Goal: Book appointment/travel/reservation

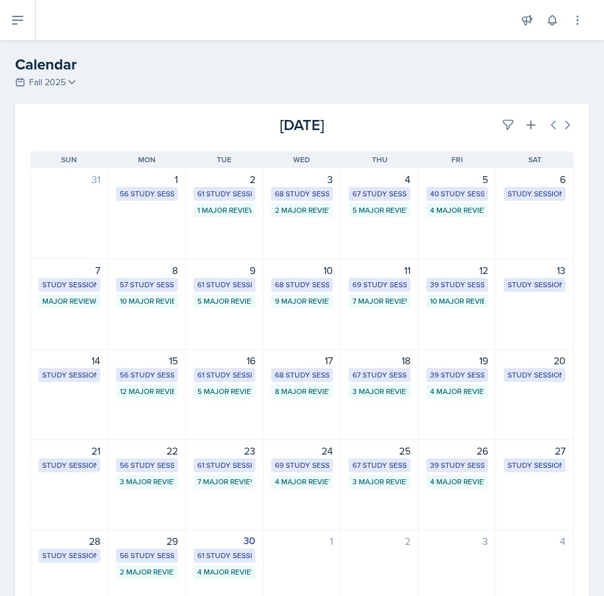
click at [133, 76] on div "Calendar Fall 2025 Fall 2025 Summer 2025 Spring 2025 Fall 2024 Summer 2024 Spri…" at bounding box center [302, 72] width 604 height 38
click at [362, 451] on div "25" at bounding box center [380, 450] width 62 height 15
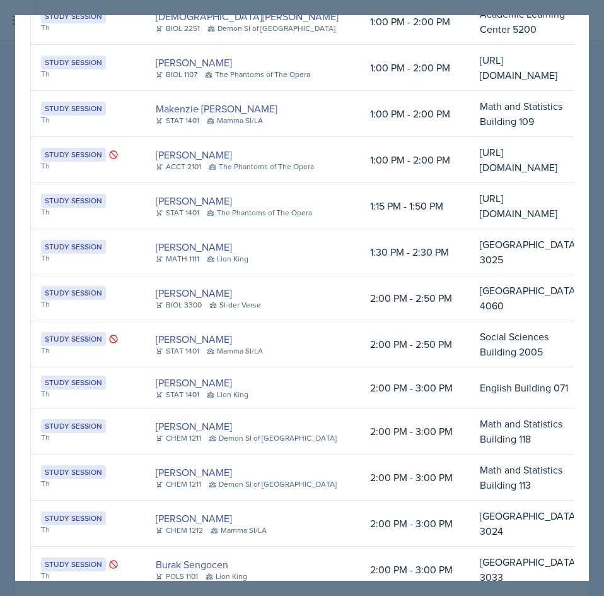
scroll to position [883, 0]
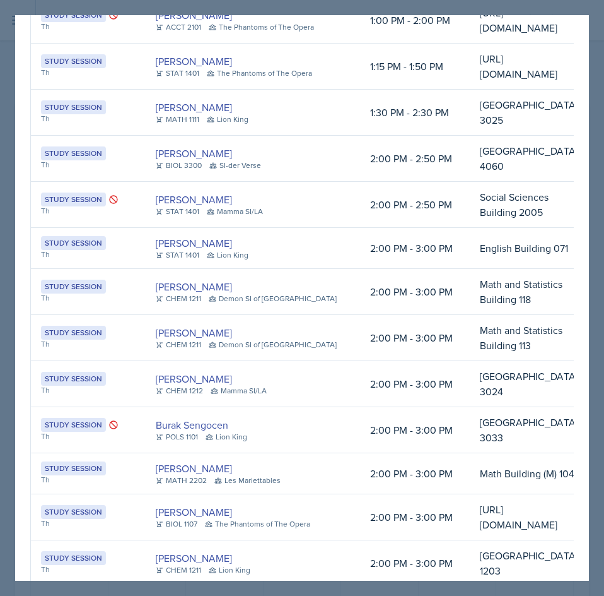
click at [591, 358] on div at bounding box center [302, 298] width 604 height 596
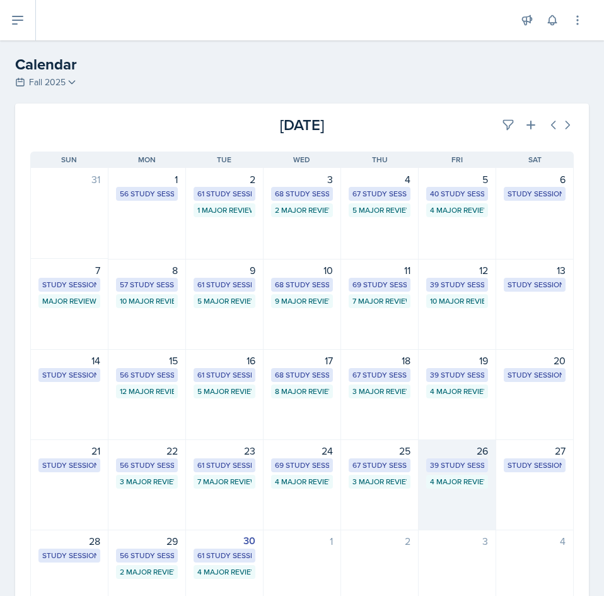
click at [460, 454] on div "26" at bounding box center [458, 450] width 62 height 15
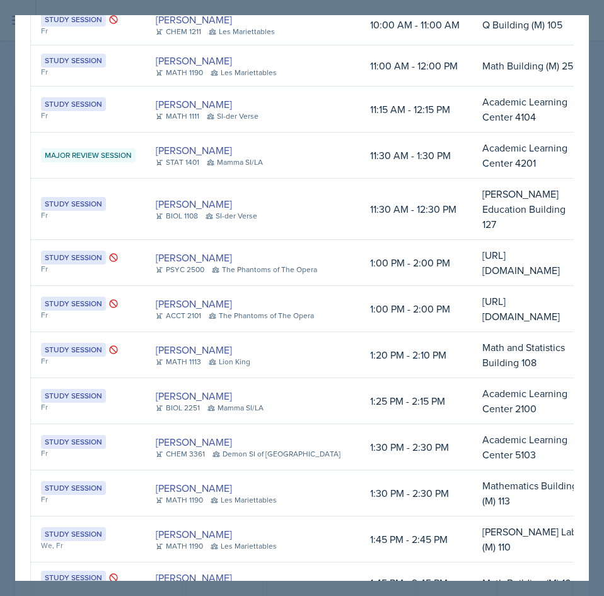
scroll to position [0, 0]
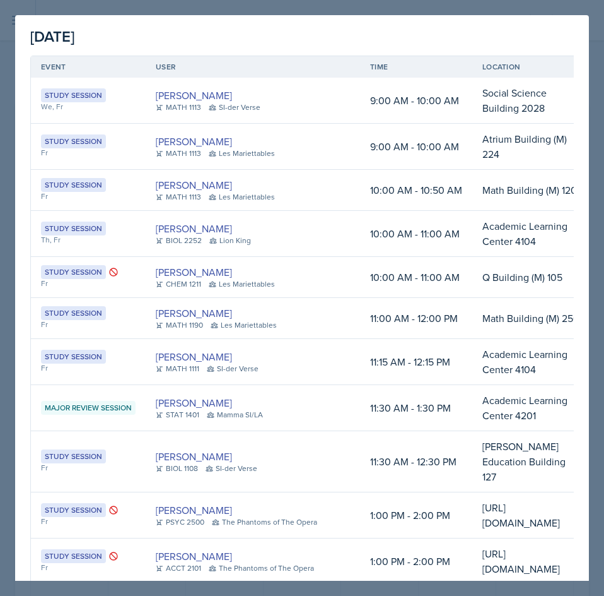
click at [351, 9] on div at bounding box center [302, 298] width 604 height 596
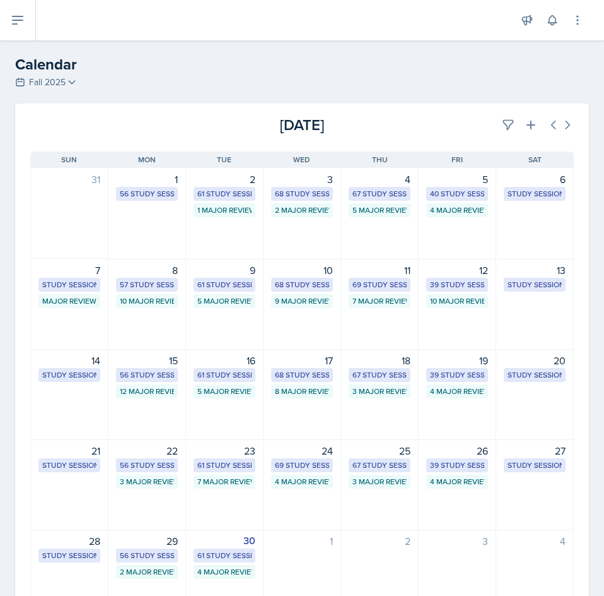
click at [133, 64] on h2 "Calendar" at bounding box center [302, 64] width 574 height 23
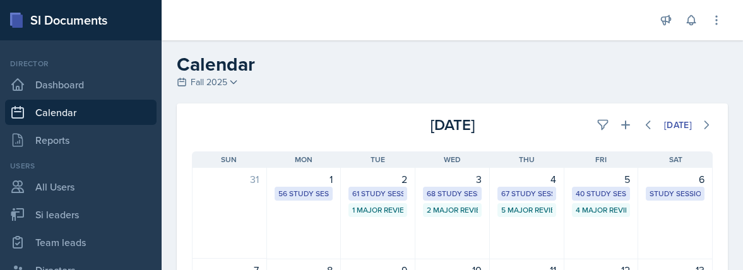
scroll to position [379, 0]
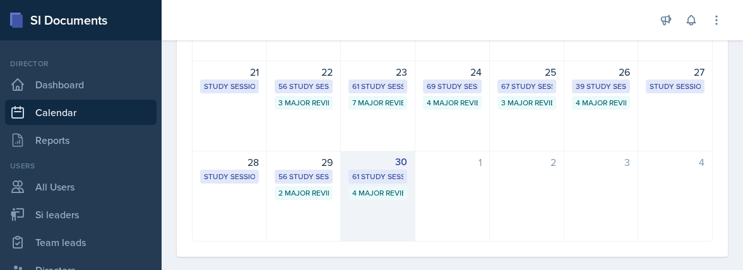
click at [380, 173] on div "61 Study Sessions" at bounding box center [377, 176] width 51 height 11
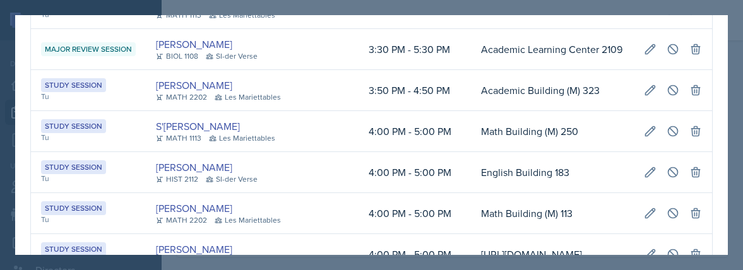
scroll to position [0, 303]
click at [666, 15] on icon at bounding box center [672, 8] width 13 height 13
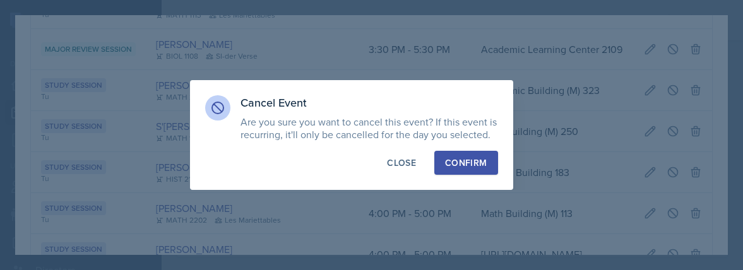
click at [483, 162] on div "Confirm" at bounding box center [466, 162] width 42 height 13
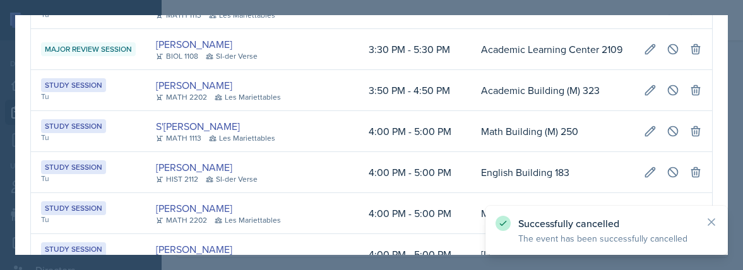
click at [738, 25] on div at bounding box center [371, 135] width 743 height 270
